Goal: Task Accomplishment & Management: Manage account settings

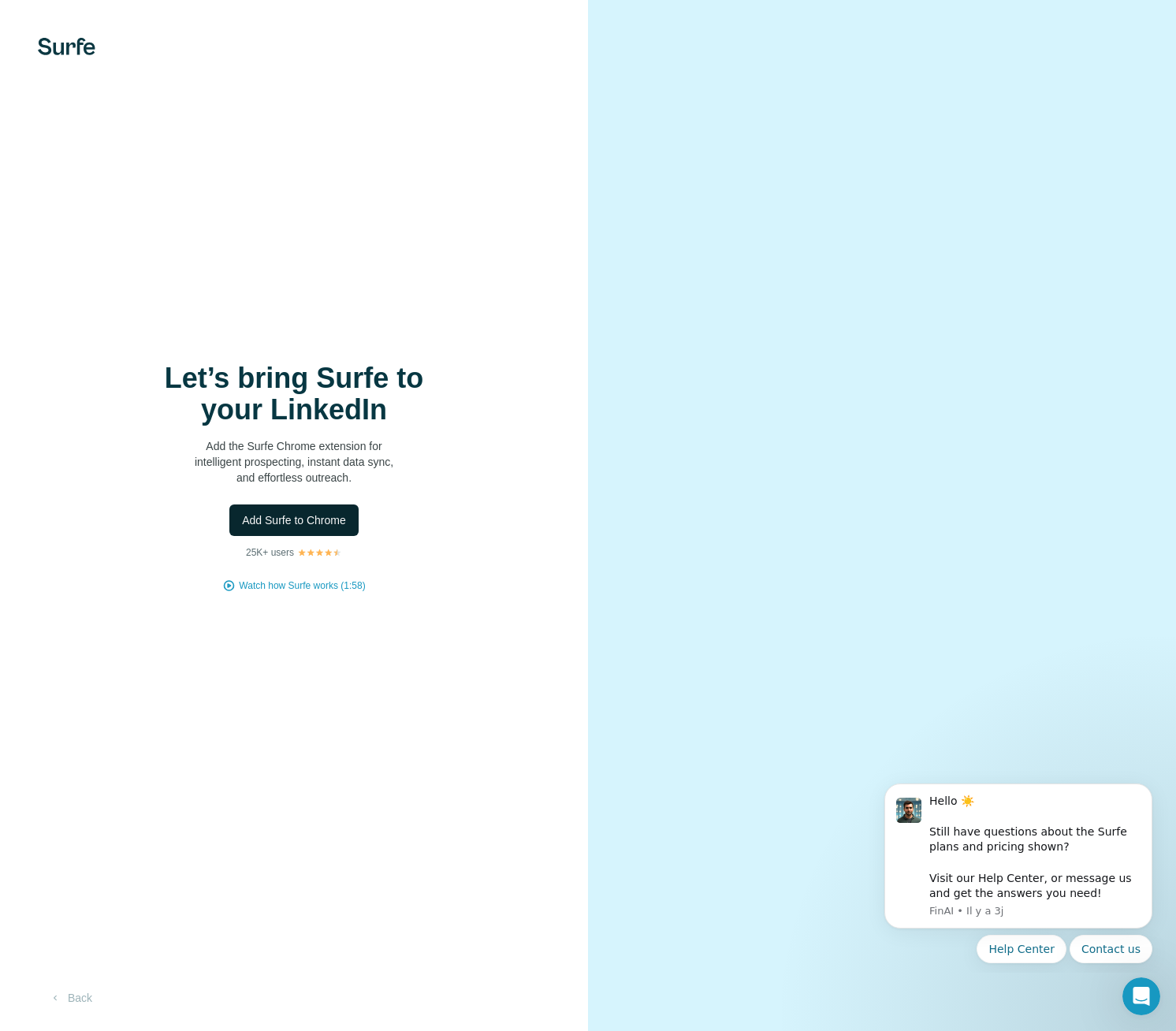
click at [281, 523] on span "Add Surfe to Chrome" at bounding box center [294, 520] width 104 height 16
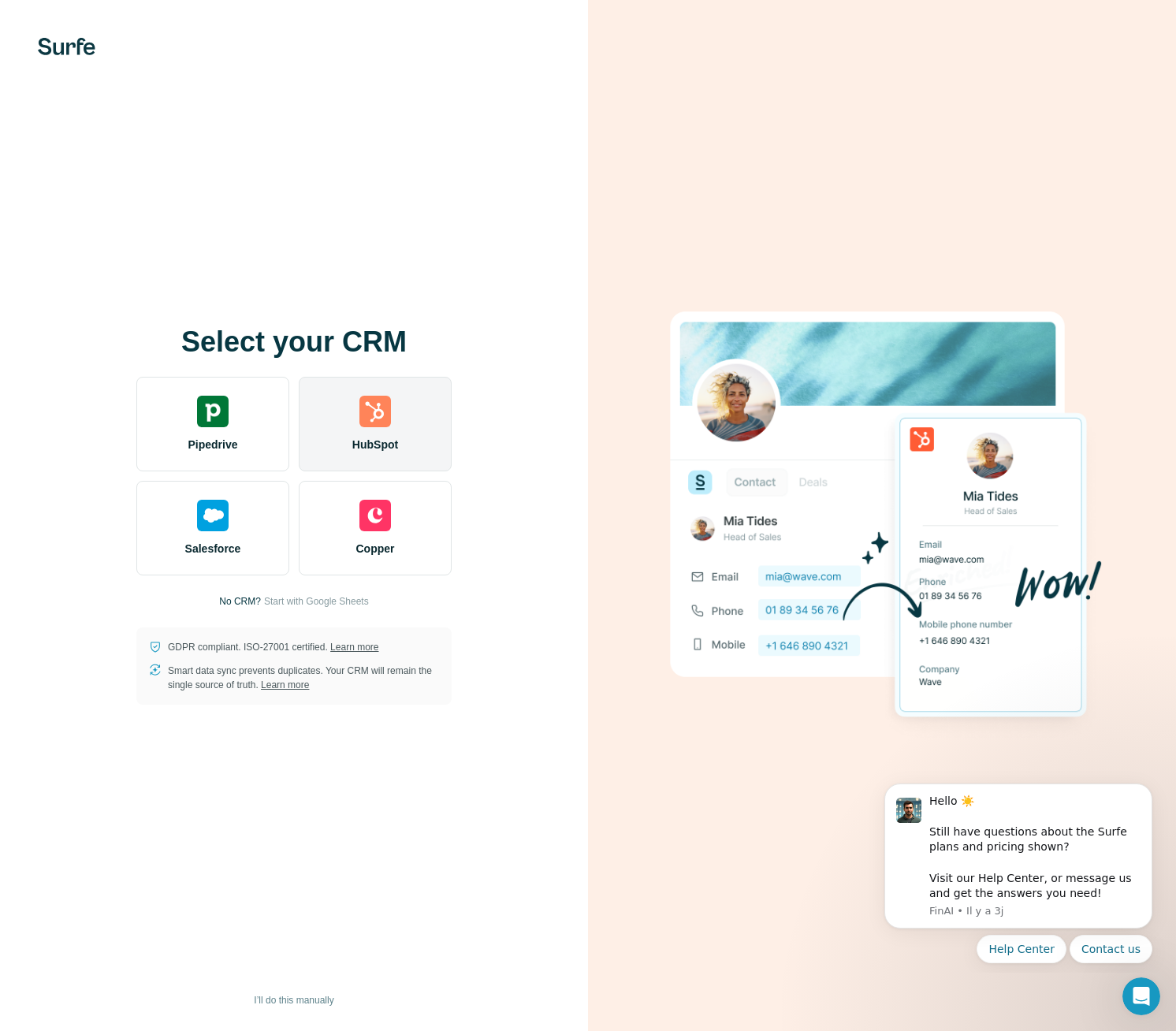
click at [392, 412] on div "HubSpot" at bounding box center [375, 424] width 153 height 95
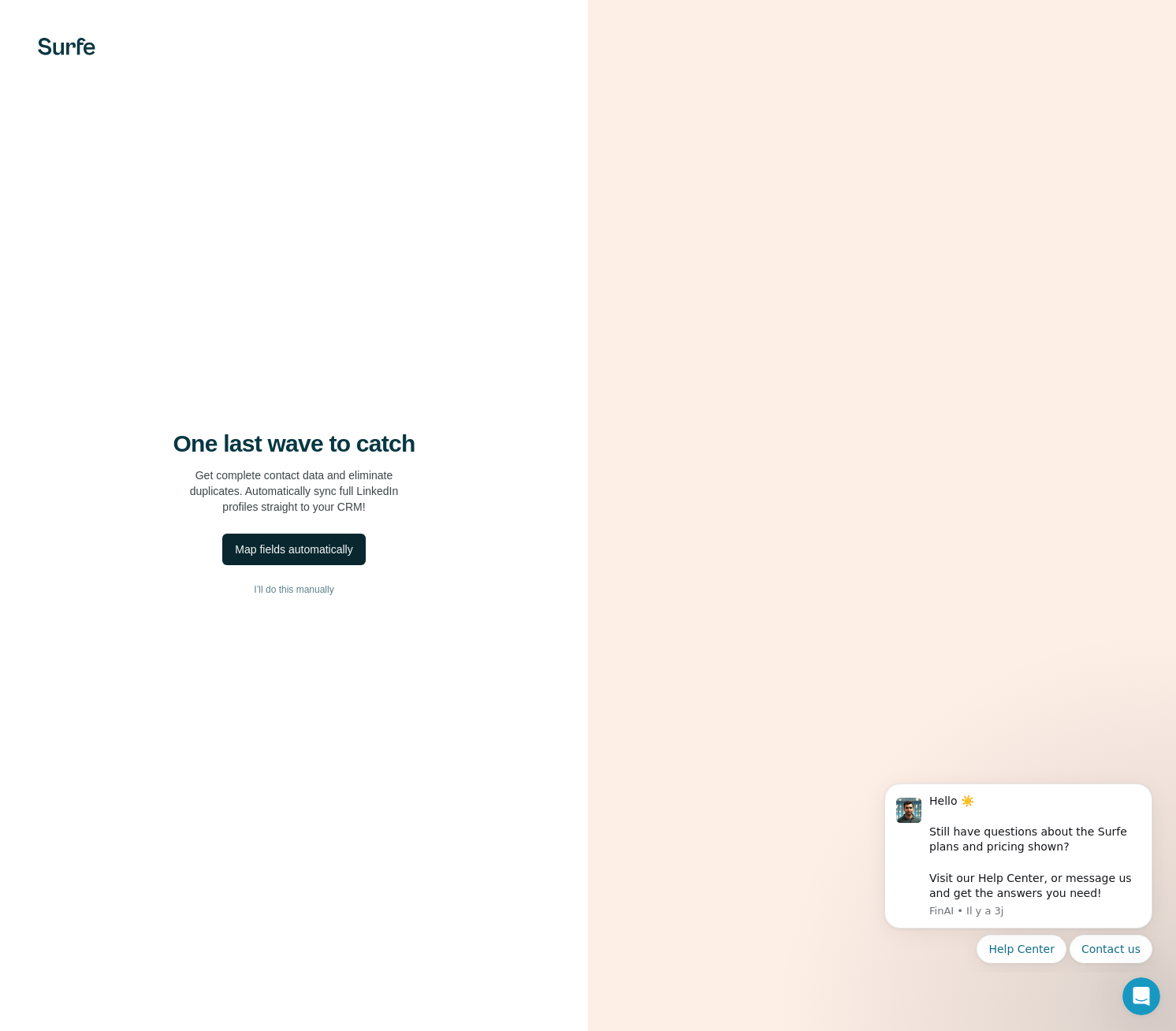
click at [292, 551] on div "Map fields automatically" at bounding box center [293, 549] width 118 height 16
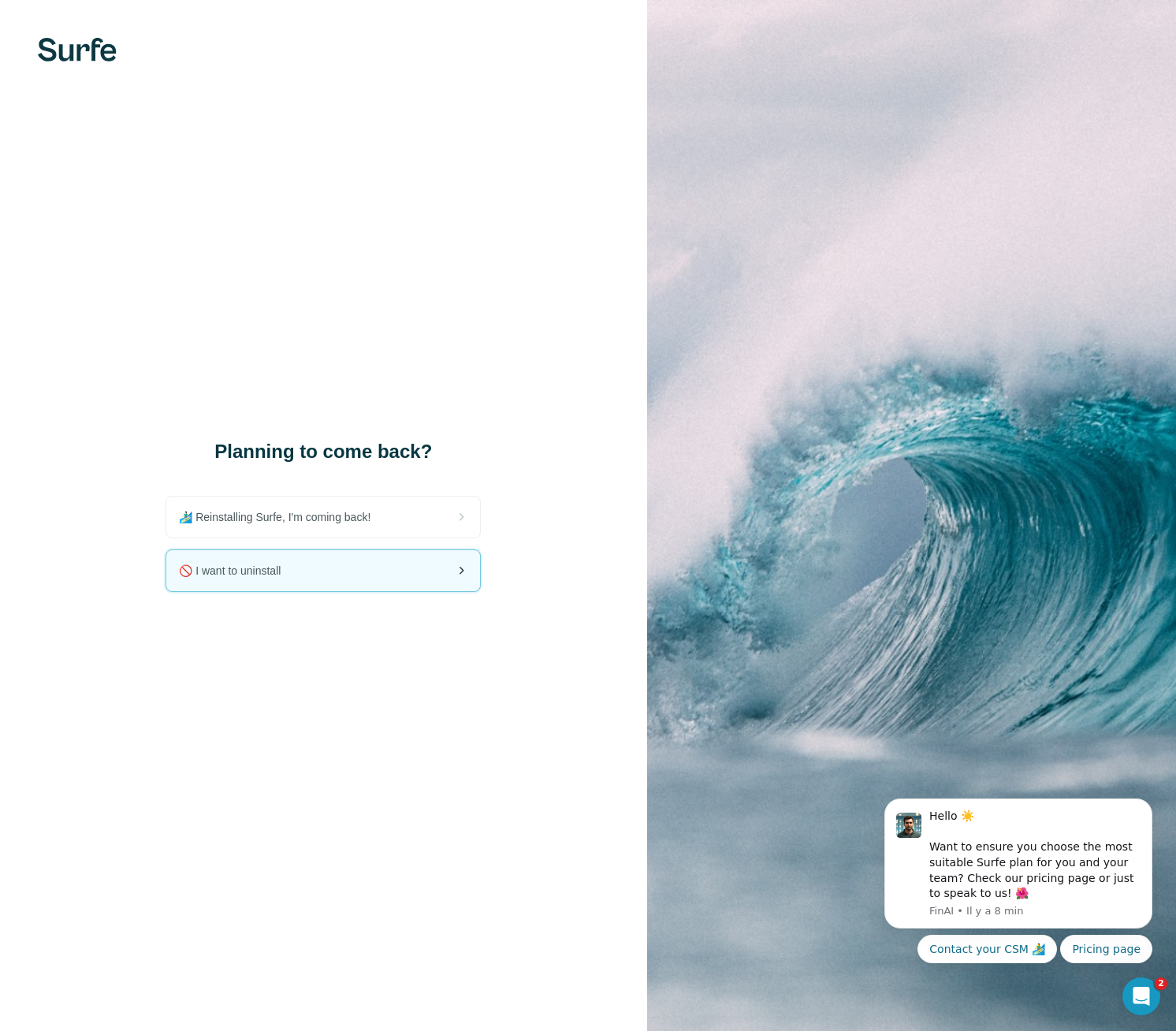
click at [303, 577] on div "🚫 I want to uninstall" at bounding box center [323, 570] width 314 height 41
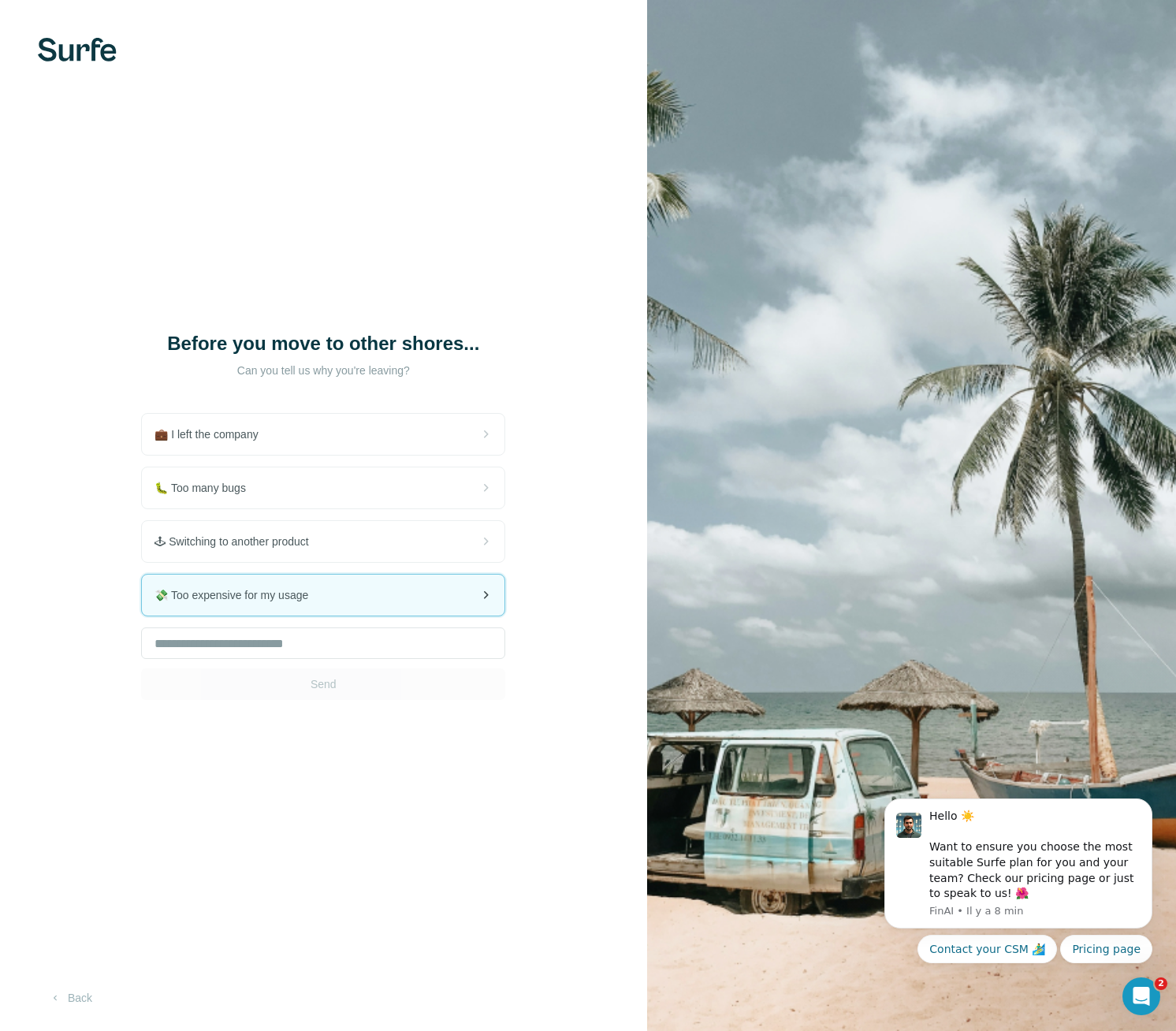
click at [336, 592] on div "💸 Too expensive for my usage" at bounding box center [323, 595] width 363 height 41
